Goal: Task Accomplishment & Management: Use online tool/utility

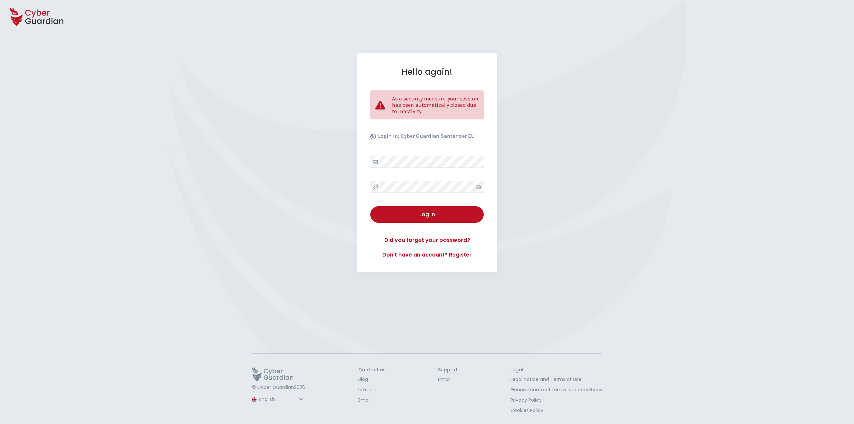
select select "English"
click at [409, 220] on button "Log in" at bounding box center [426, 214] width 113 height 17
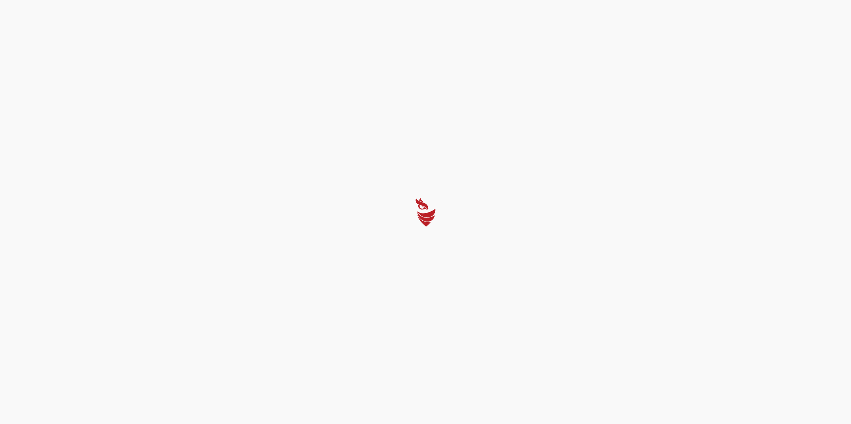
select select "English"
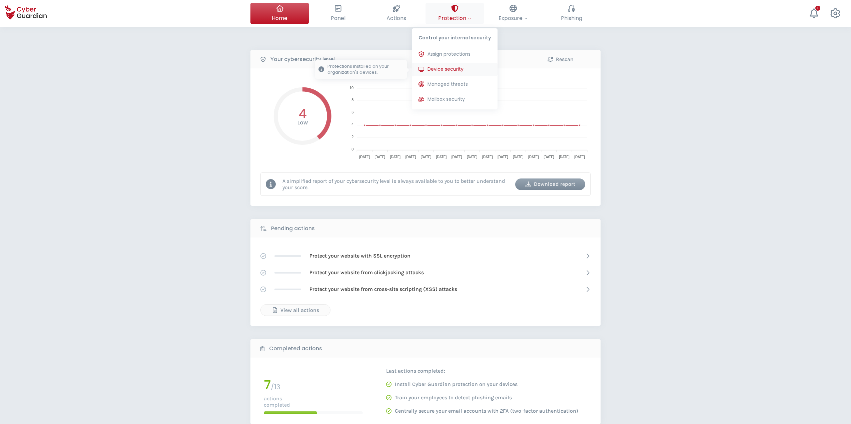
click at [448, 65] on button "Device security Protections installed on your organization's devices." at bounding box center [455, 69] width 86 height 13
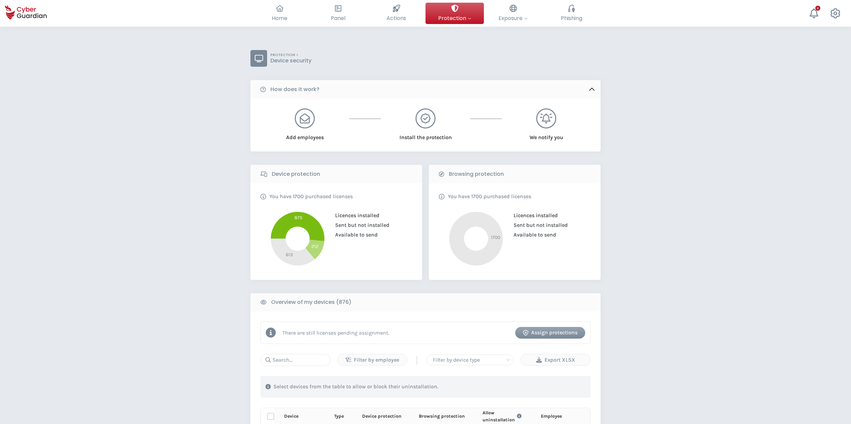
click at [722, 260] on div "PROTECTION > Device security How does it work? Add employees Install the protec…" at bounding box center [425, 385] width 851 height 717
